Goal: Subscribe to service/newsletter

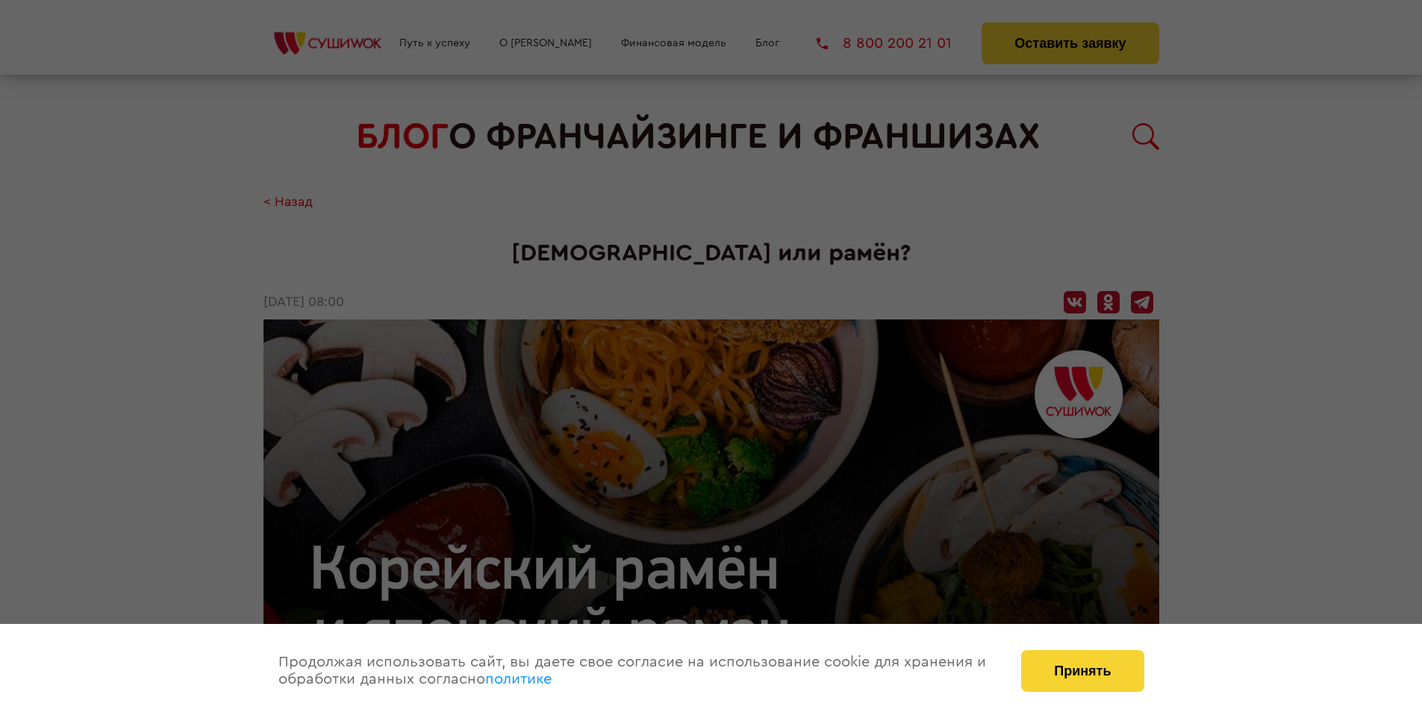
scroll to position [1722, 0]
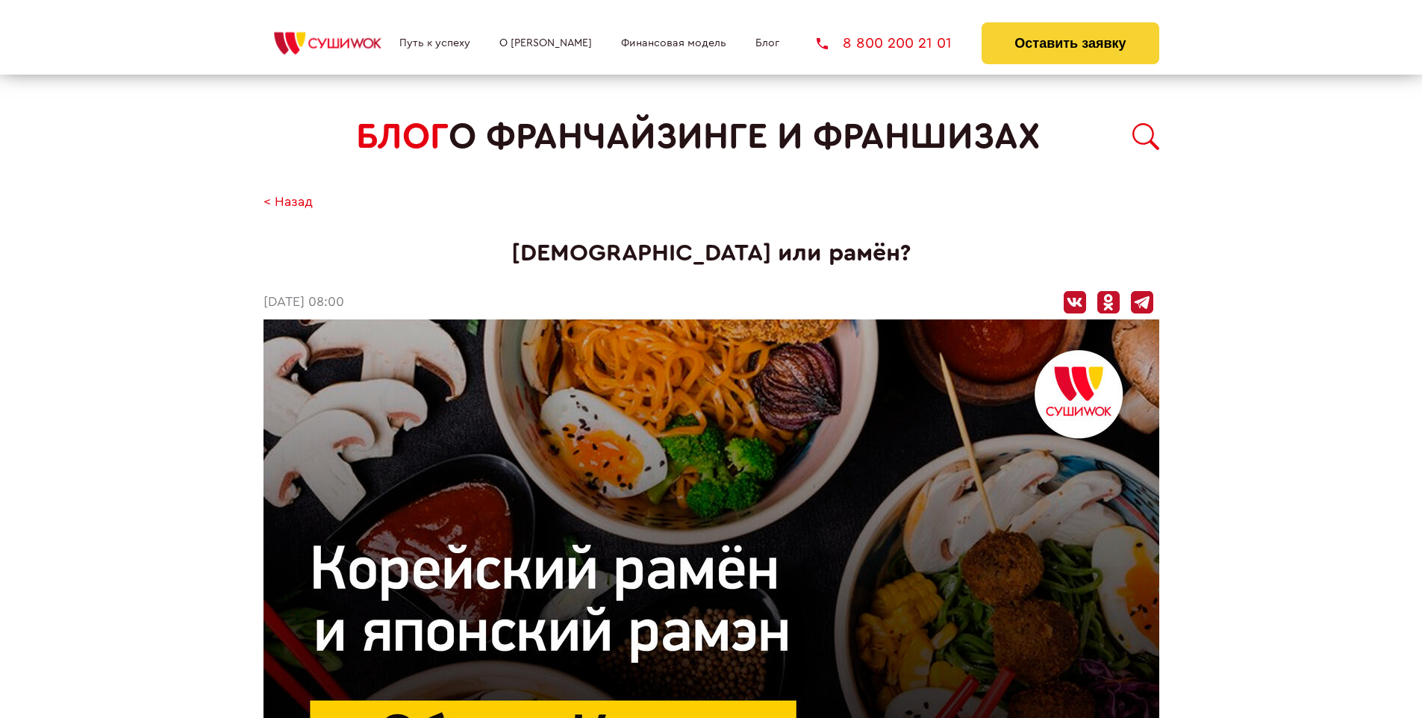
scroll to position [1722, 0]
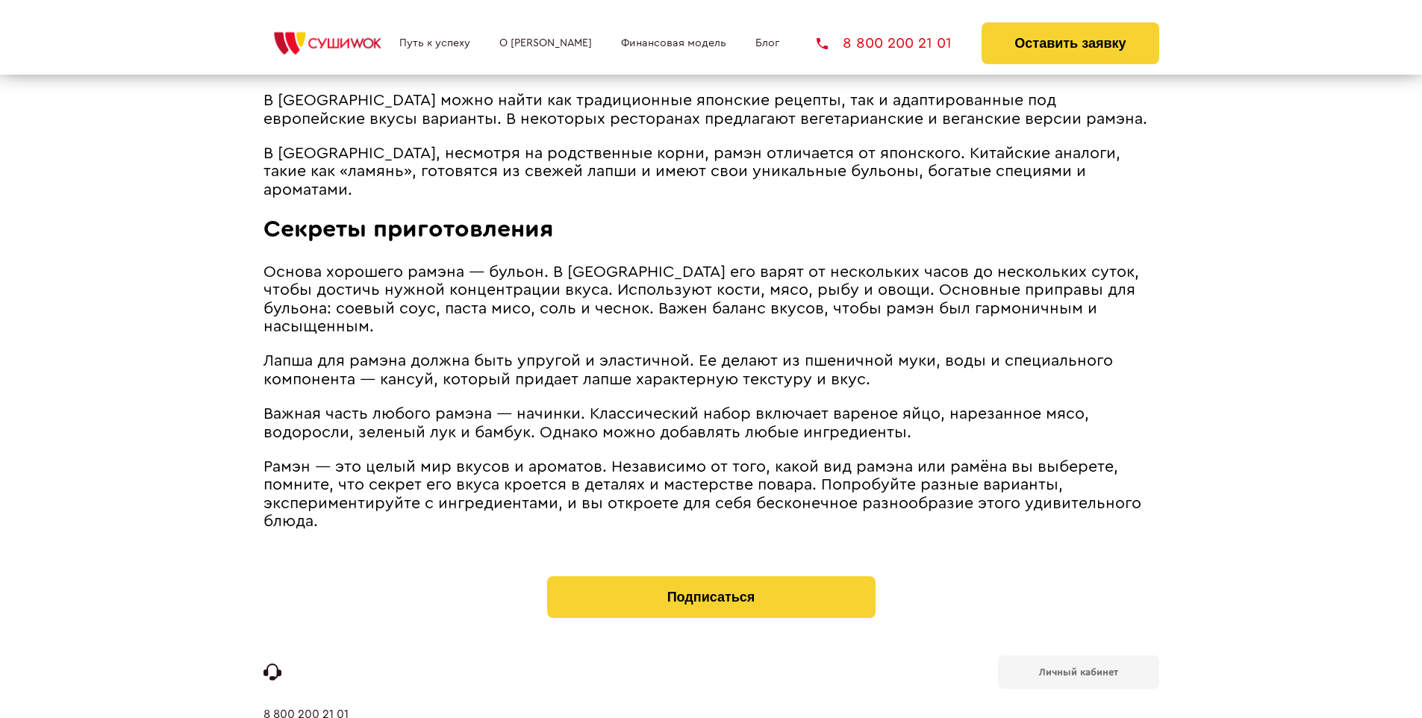
click at [1078, 667] on b "Личный кабинет" at bounding box center [1078, 672] width 79 height 10
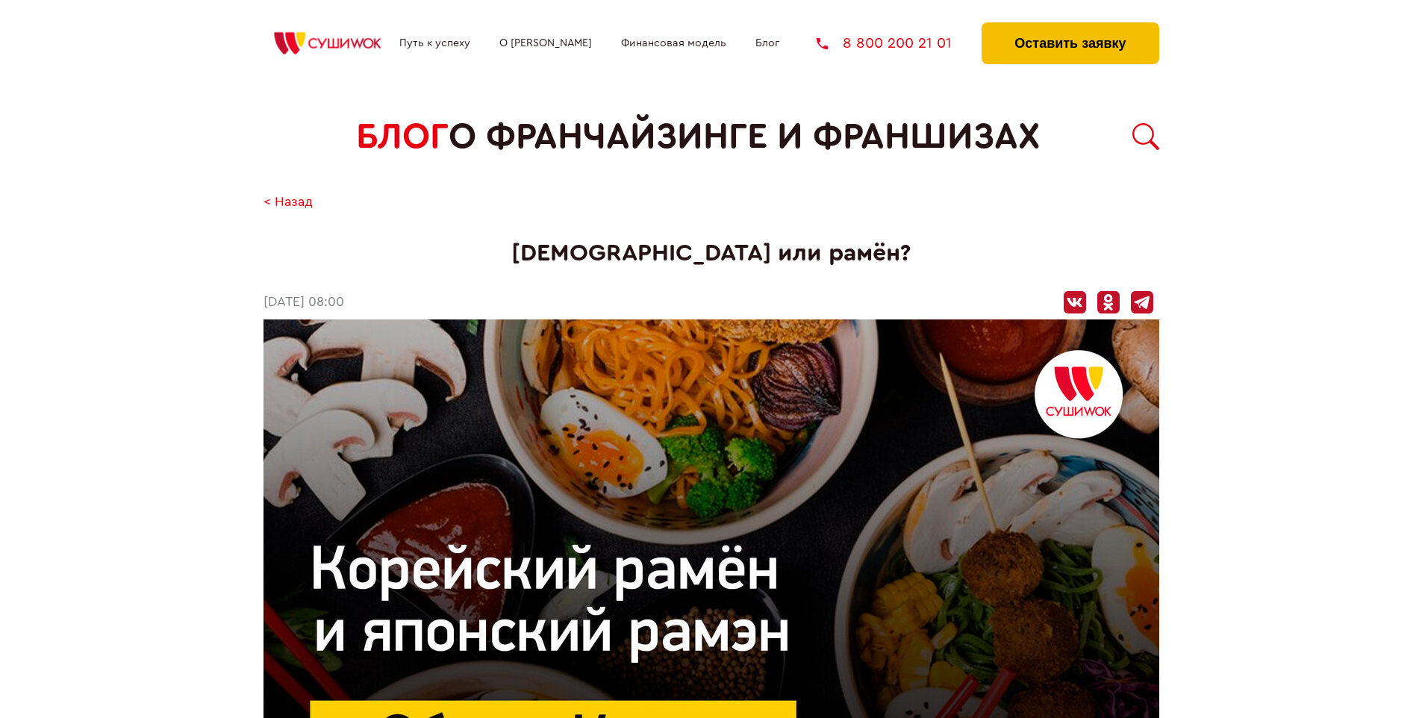
click at [1069, 26] on button "Оставить заявку" at bounding box center [1069, 43] width 177 height 42
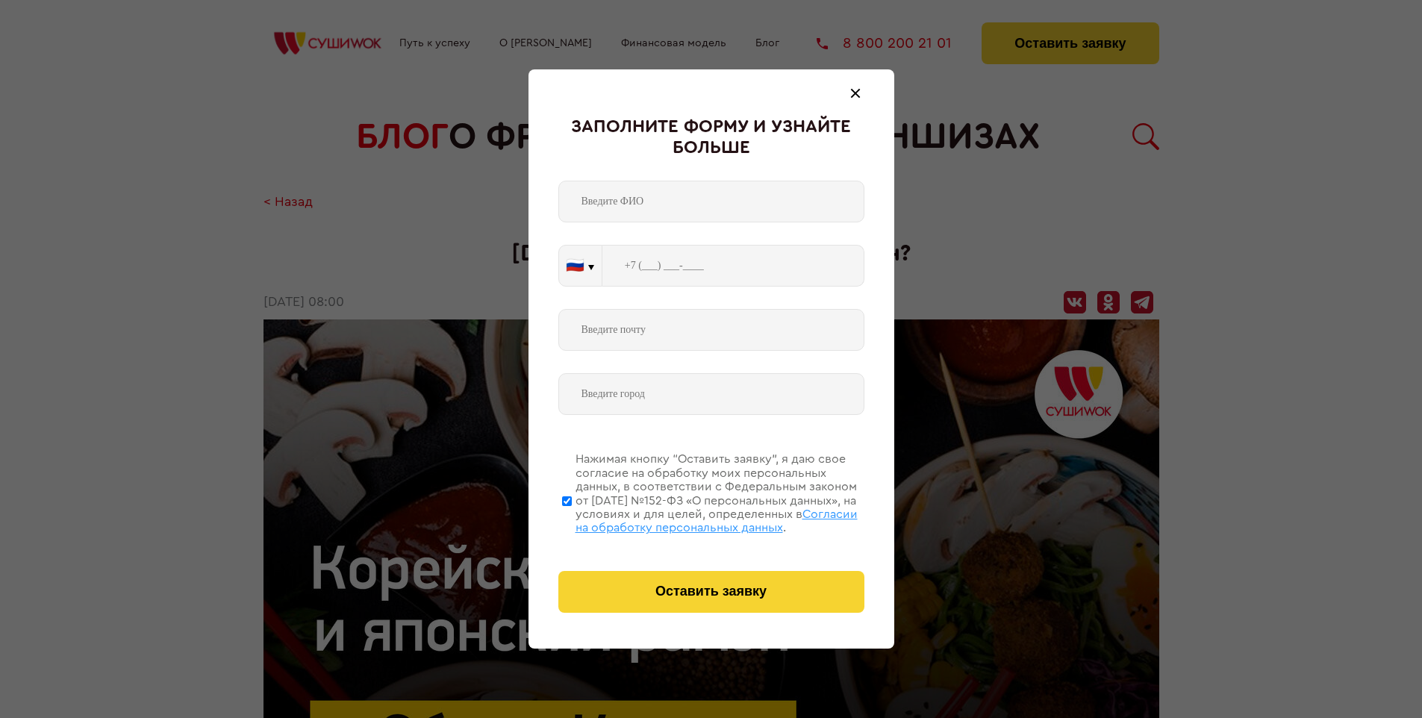
click at [692, 519] on span "Согласии на обработку персональных данных" at bounding box center [716, 520] width 282 height 25
click at [572, 519] on input "Нажимая кнопку “Оставить заявку”, я даю свое согласие на обработку моих персона…" at bounding box center [567, 500] width 10 height 119
checkbox input "false"
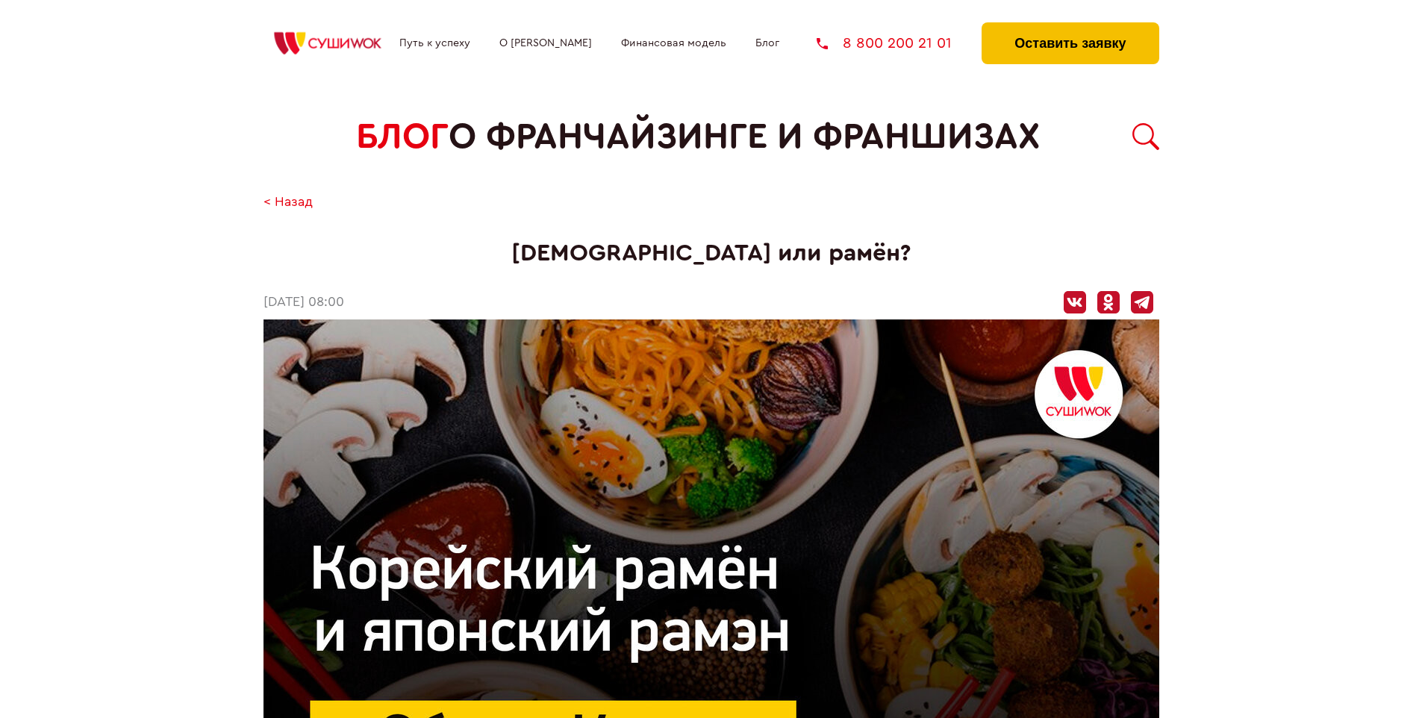
click at [1069, 26] on button "Оставить заявку" at bounding box center [1069, 43] width 177 height 42
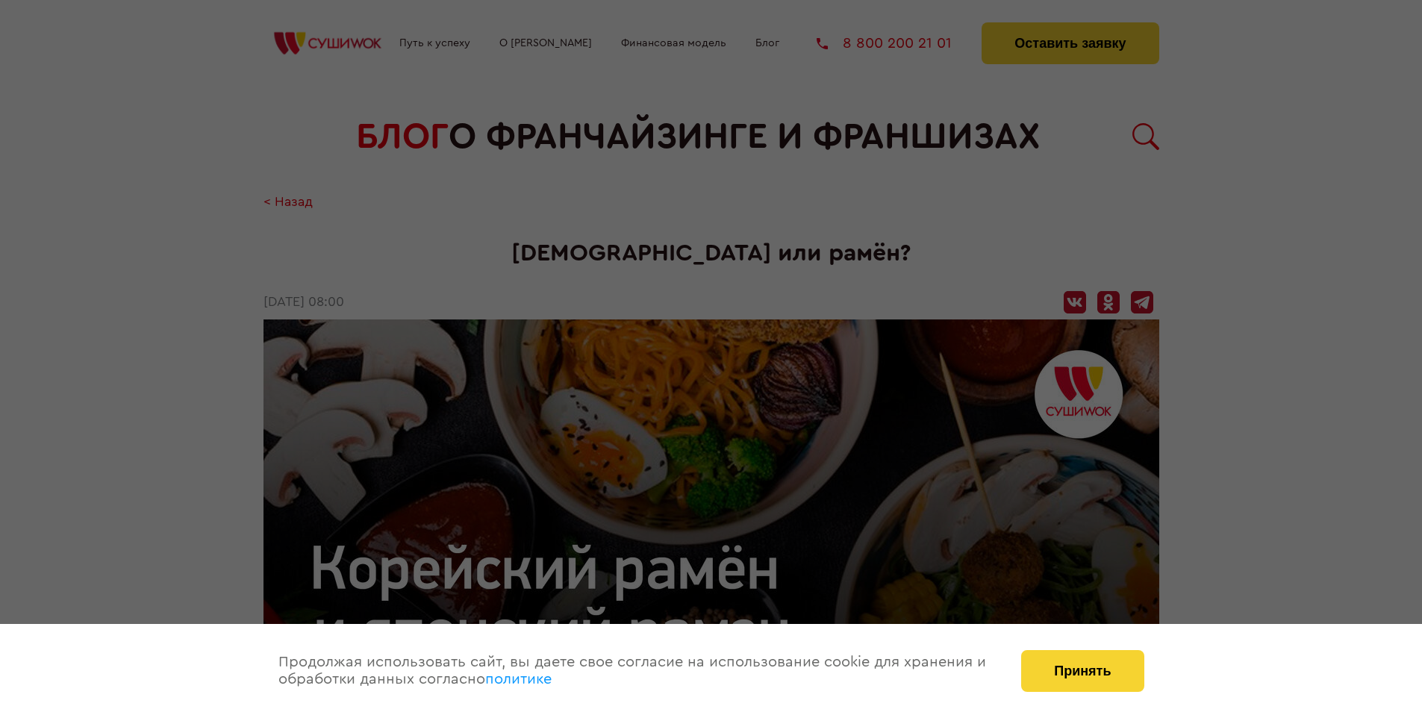
scroll to position [1722, 0]
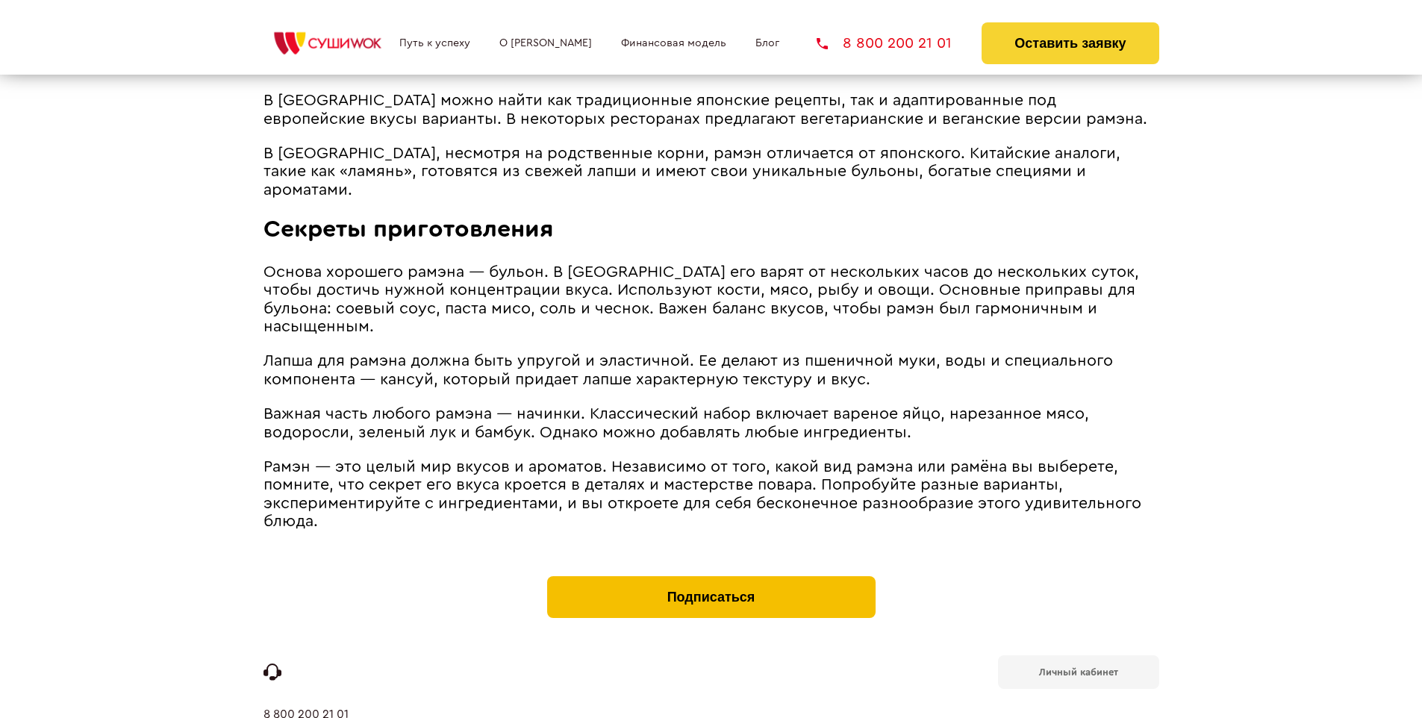
click at [710, 576] on button "Подписаться" at bounding box center [711, 597] width 328 height 42
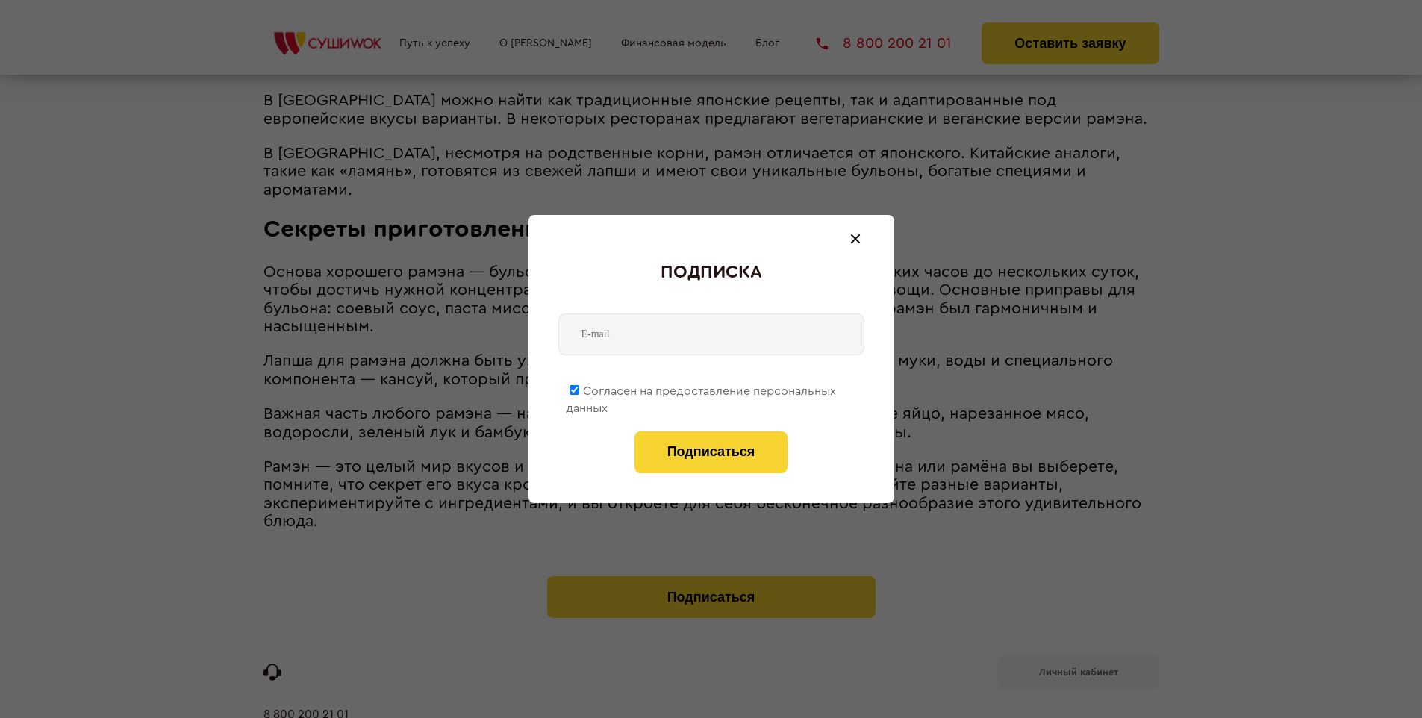
click at [702, 388] on span "Согласен на предоставление персональных данных" at bounding box center [701, 399] width 270 height 29
click at [579, 388] on input "Согласен на предоставление персональных данных" at bounding box center [574, 390] width 10 height 10
checkbox input "false"
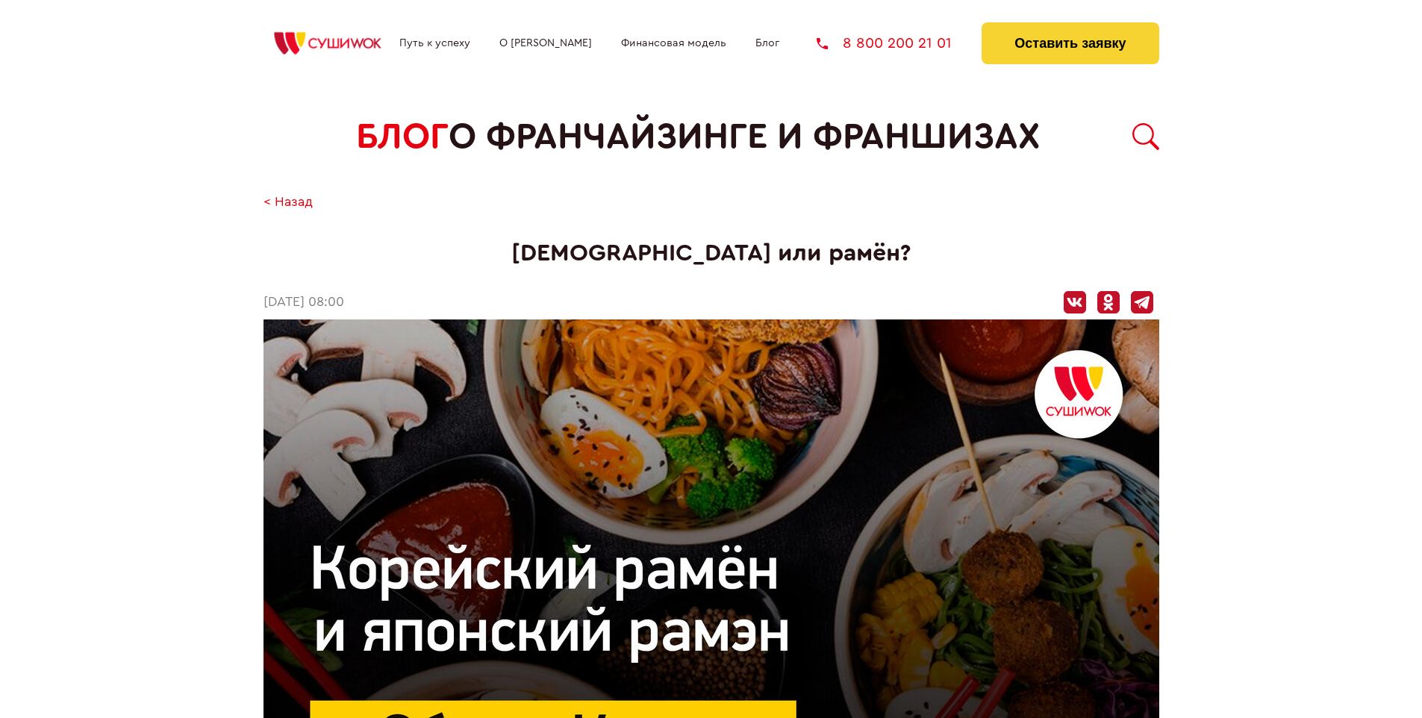
scroll to position [1722, 0]
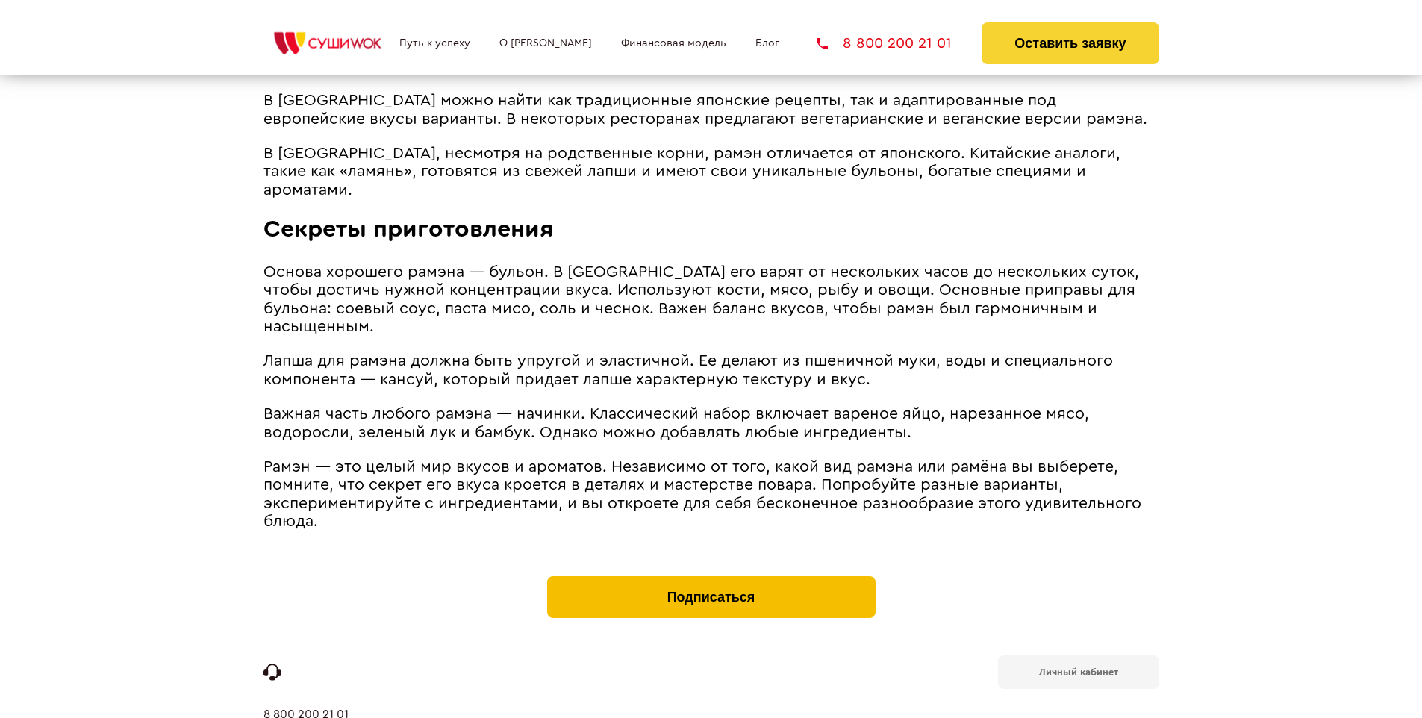
click at [710, 576] on button "Подписаться" at bounding box center [711, 597] width 328 height 42
